Goal: Task Accomplishment & Management: Manage account settings

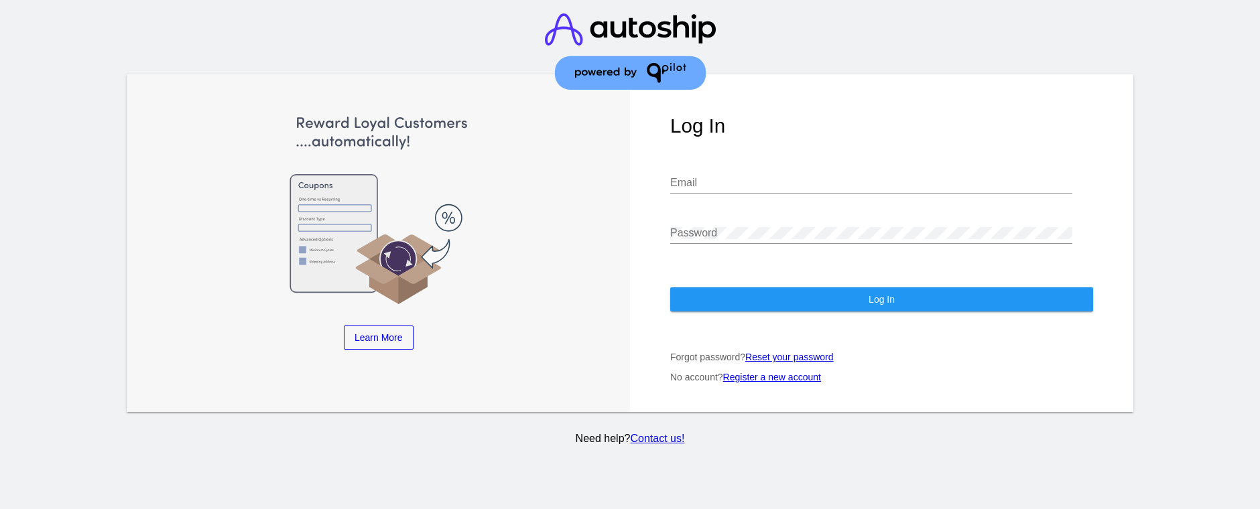
click at [898, 178] on input "Email" at bounding box center [871, 183] width 402 height 12
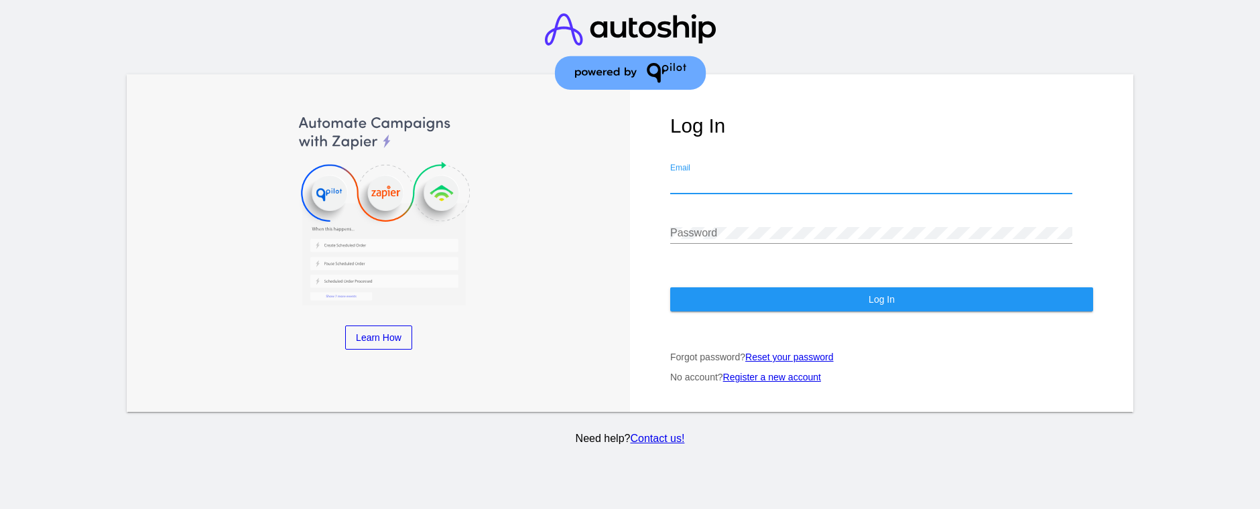
click at [883, 143] on div "Log In Email Password Log In Forgot password? Reset your password No account? R…" at bounding box center [881, 243] width 503 height 338
click at [867, 166] on div "Email" at bounding box center [871, 179] width 402 height 30
click at [930, 121] on h1 "Log In" at bounding box center [881, 126] width 423 height 23
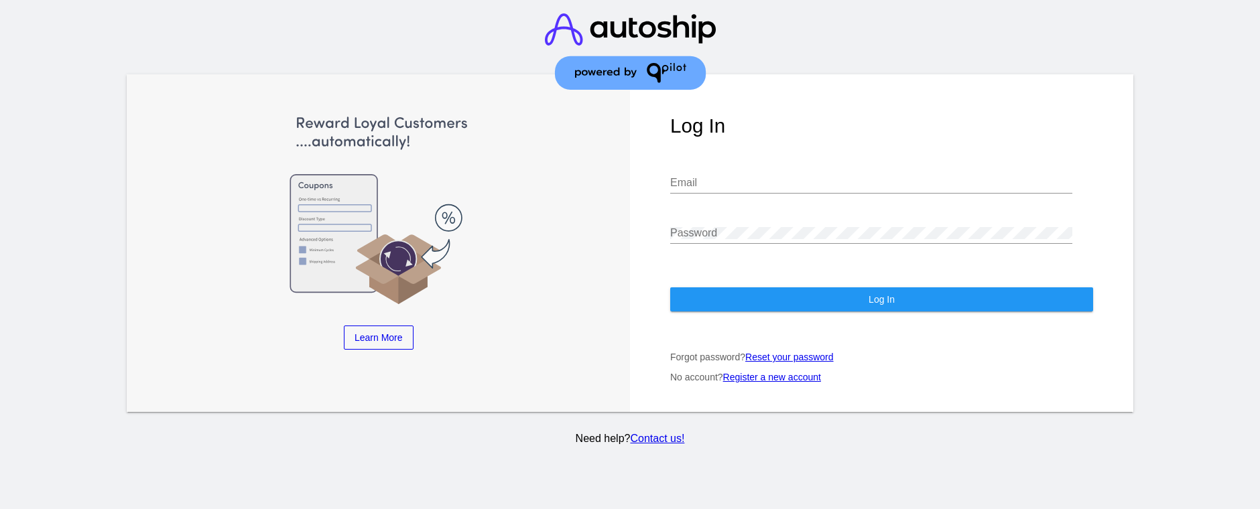
click at [837, 177] on input "Email" at bounding box center [871, 183] width 402 height 12
click at [861, 124] on h1 "Log In" at bounding box center [881, 126] width 423 height 23
click at [864, 177] on input "Email" at bounding box center [871, 183] width 402 height 12
click at [872, 107] on div "Log In Email Password Log In Forgot password? Reset your password No account? R…" at bounding box center [881, 243] width 503 height 338
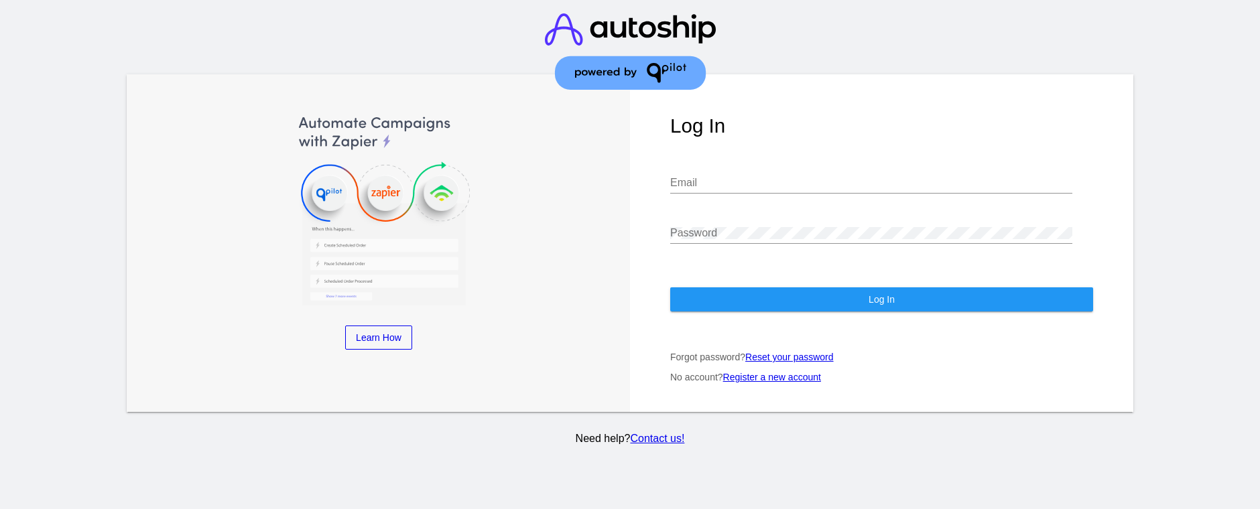
click at [1175, 383] on div at bounding box center [1207, 264] width 105 height 381
